Goal: Download file/media

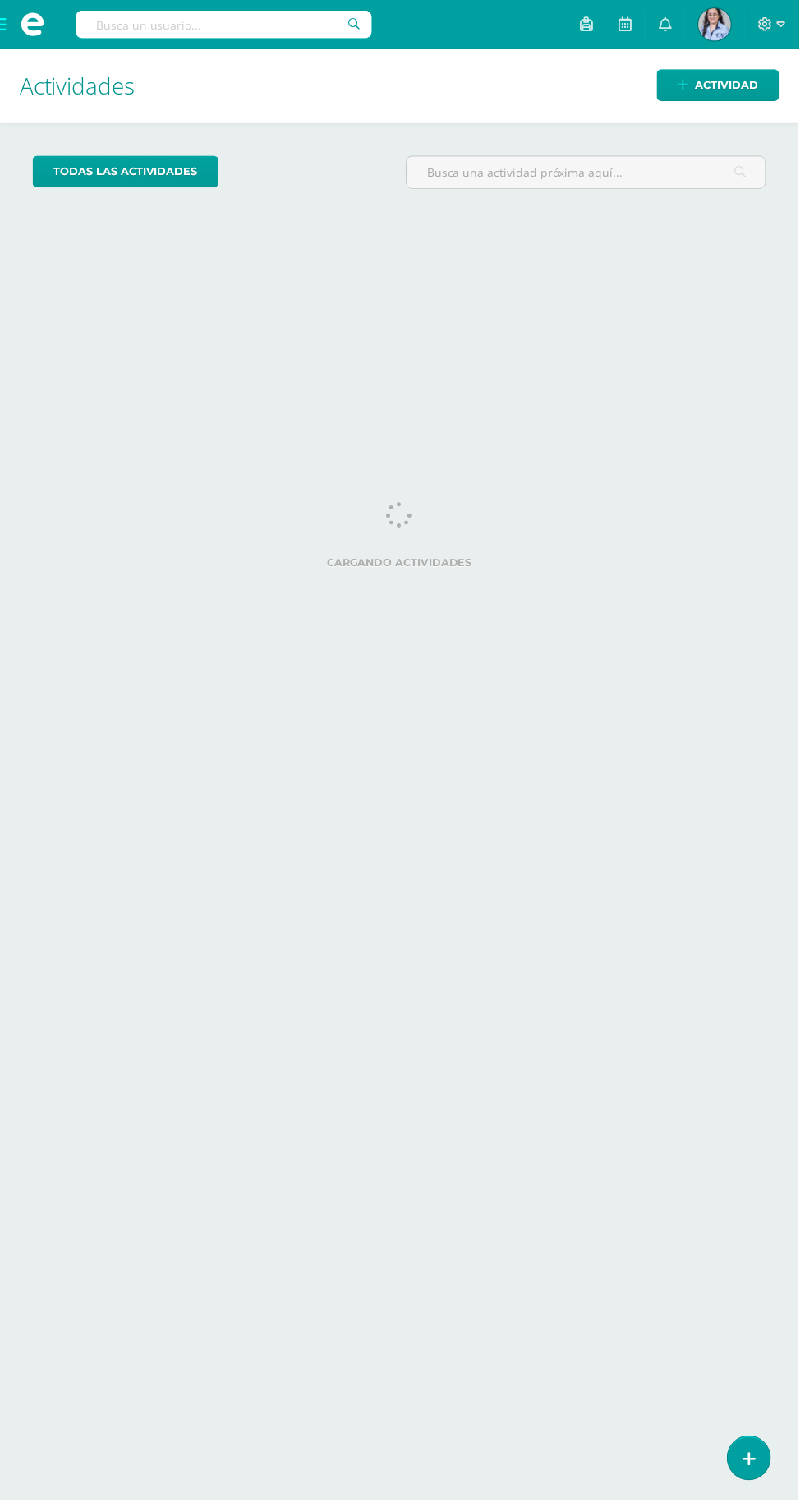
click at [0, 22] on span at bounding box center [32, 24] width 65 height 49
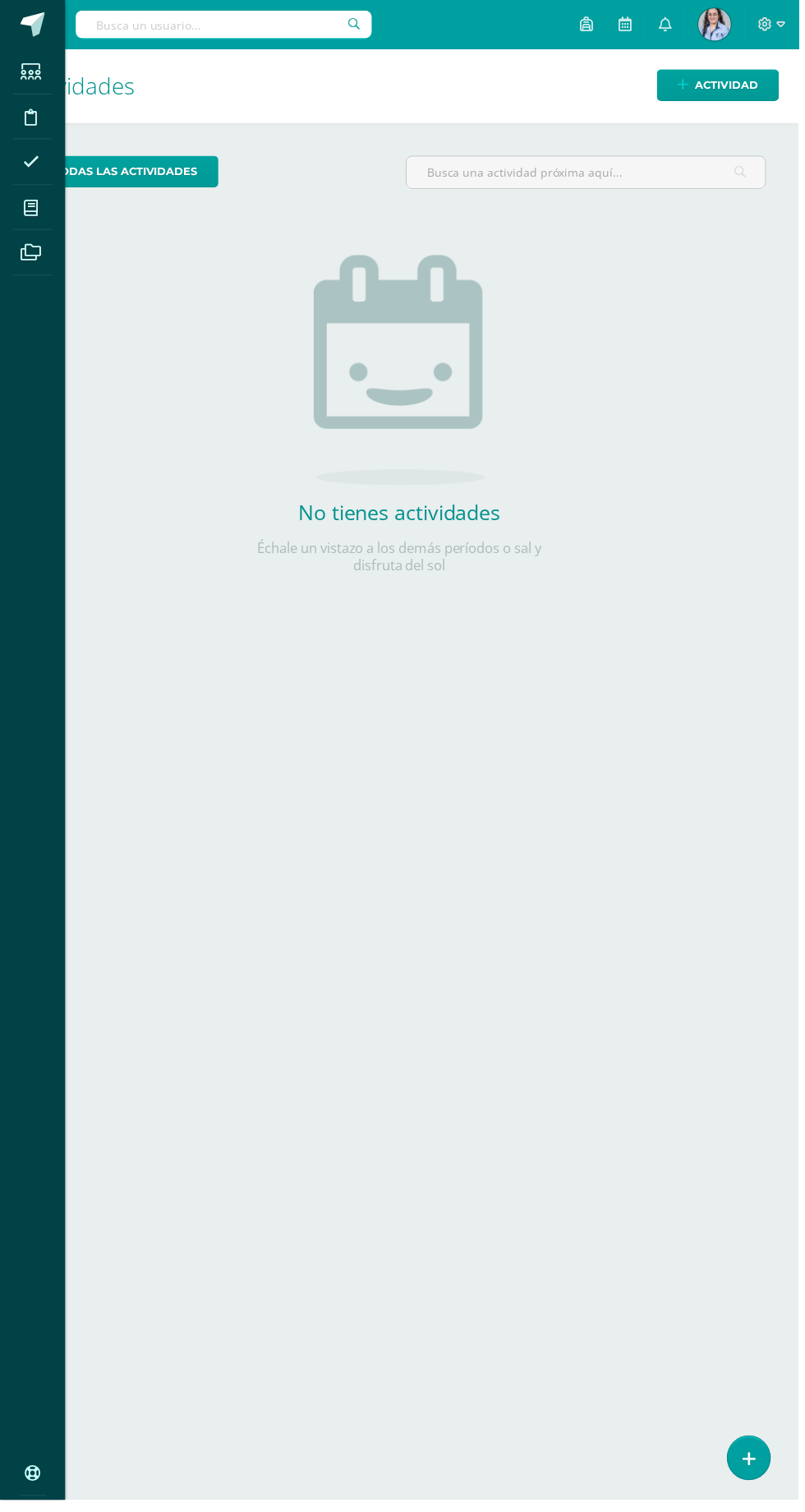
click at [31, 209] on icon at bounding box center [31, 209] width 15 height 17
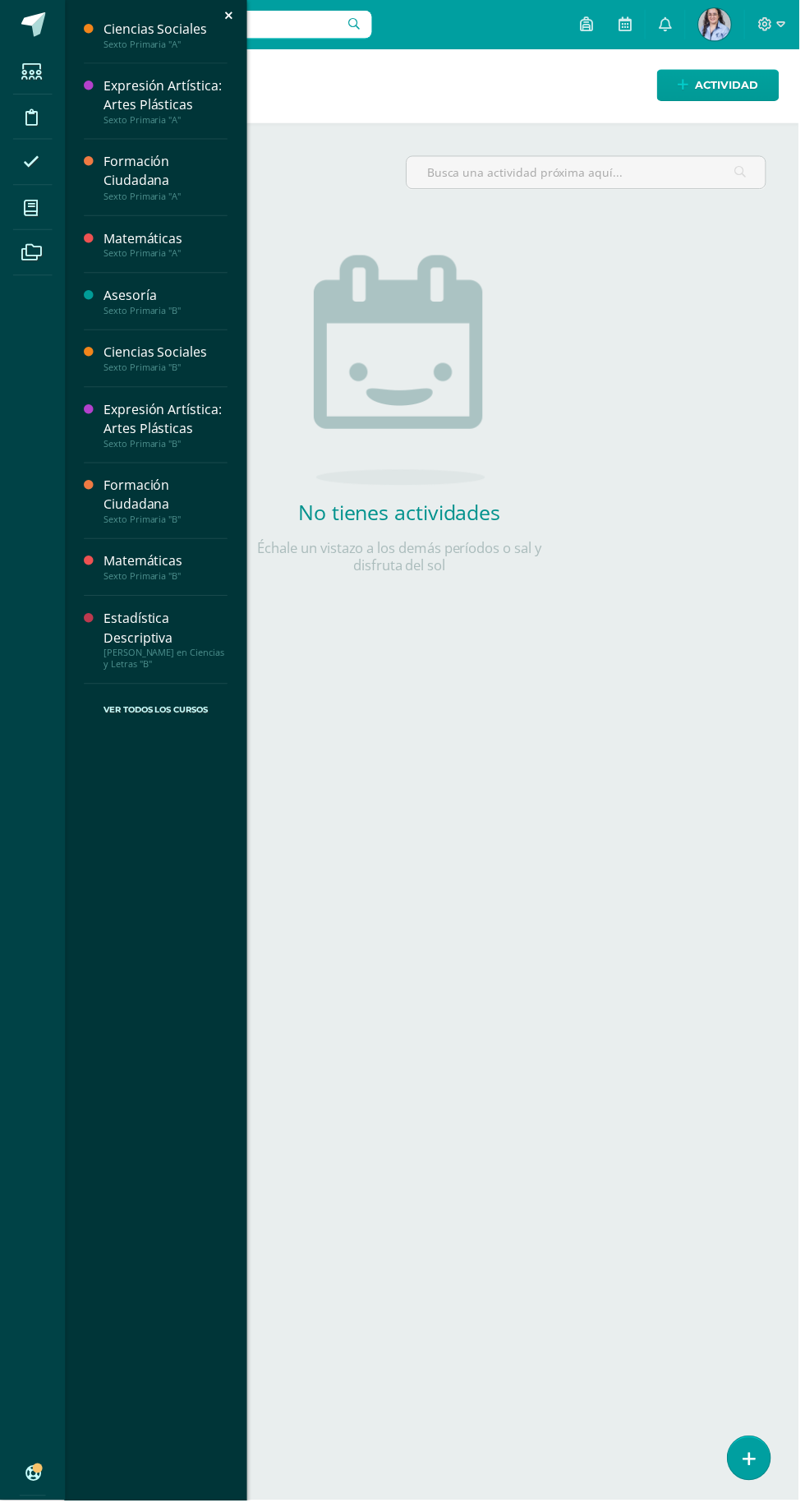
click at [139, 571] on div "Matemáticas" at bounding box center [166, 566] width 124 height 18
click at [137, 610] on span "Actividades" at bounding box center [154, 609] width 64 height 16
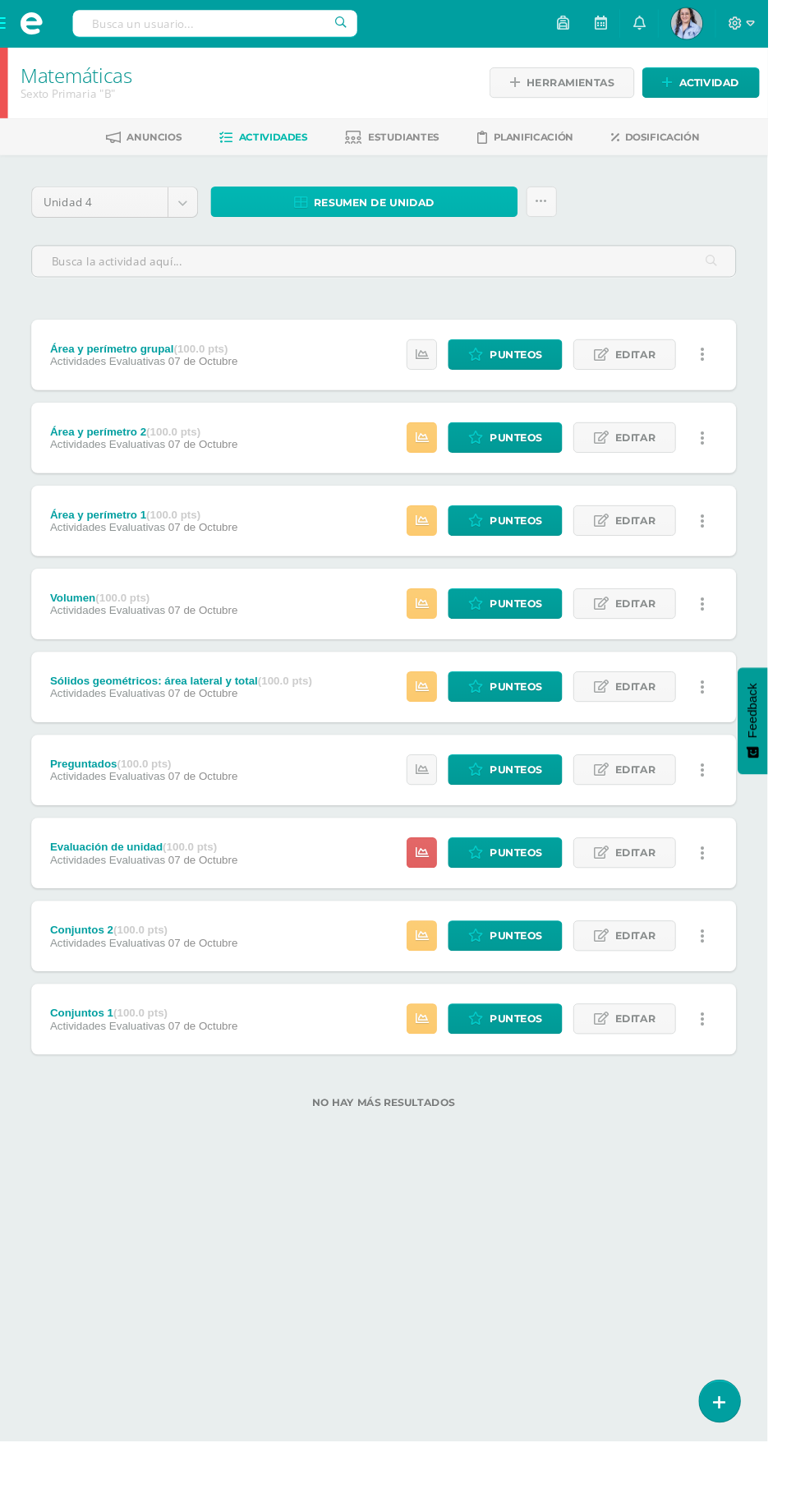
click at [399, 215] on span "Resumen de unidad" at bounding box center [392, 212] width 126 height 30
click at [426, 124] on link "Descargar como PDF" at bounding box center [384, 130] width 175 height 26
